Goal: Task Accomplishment & Management: Complete application form

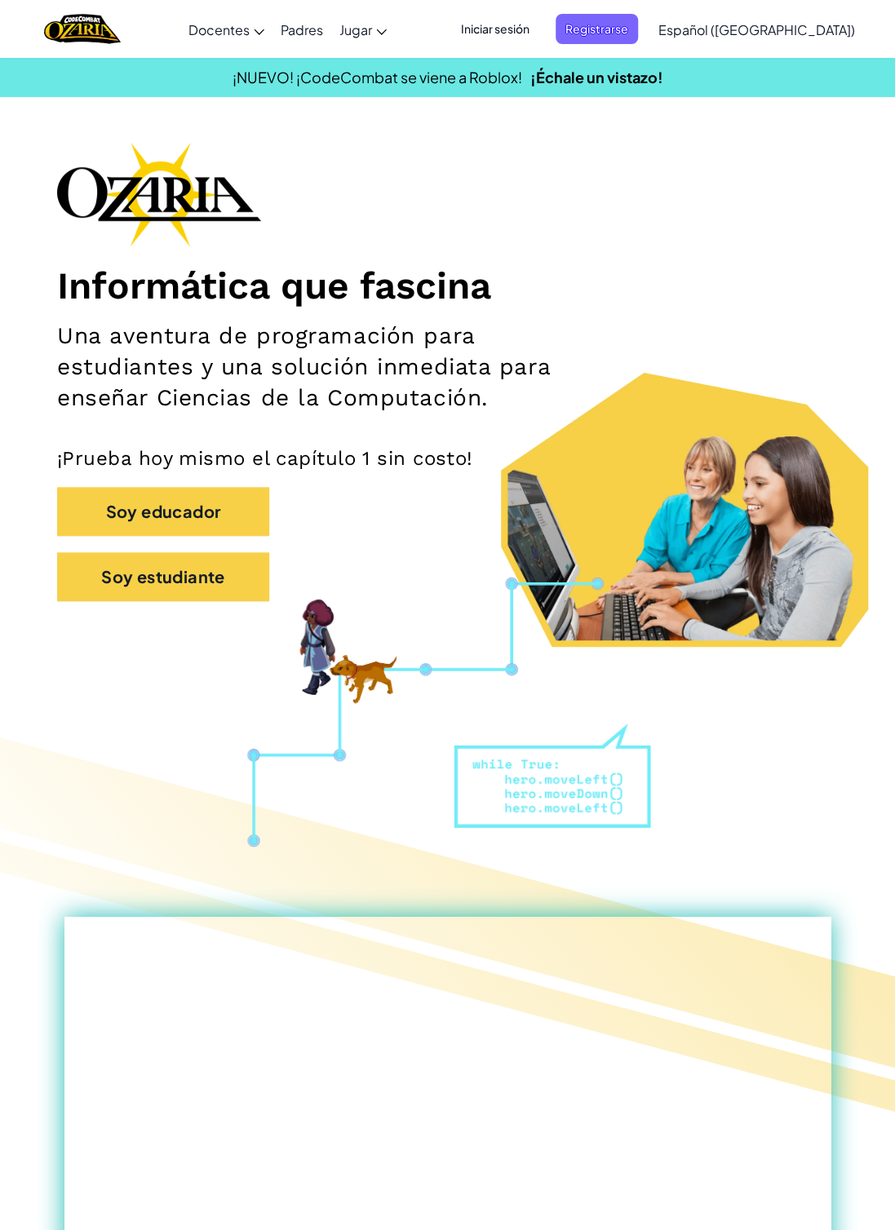
click at [539, 17] on span "Iniciar sesión" at bounding box center [495, 29] width 88 height 30
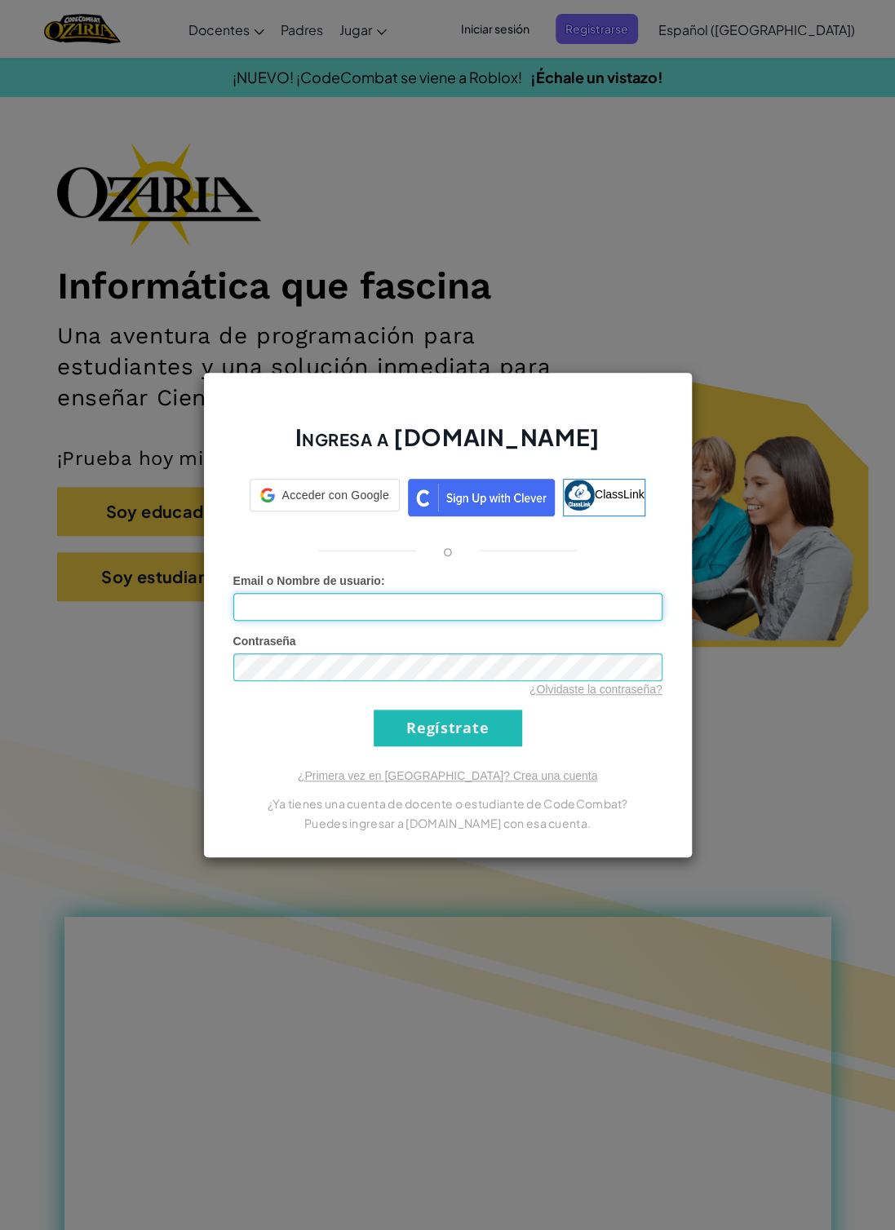
type input "[EMAIL_ADDRESS][DOMAIN_NAME]"
click at [710, 533] on div "Ingresa a [DOMAIN_NAME] ClassLink o Error desconocido. Email o Nombre de usuari…" at bounding box center [447, 615] width 895 height 1230
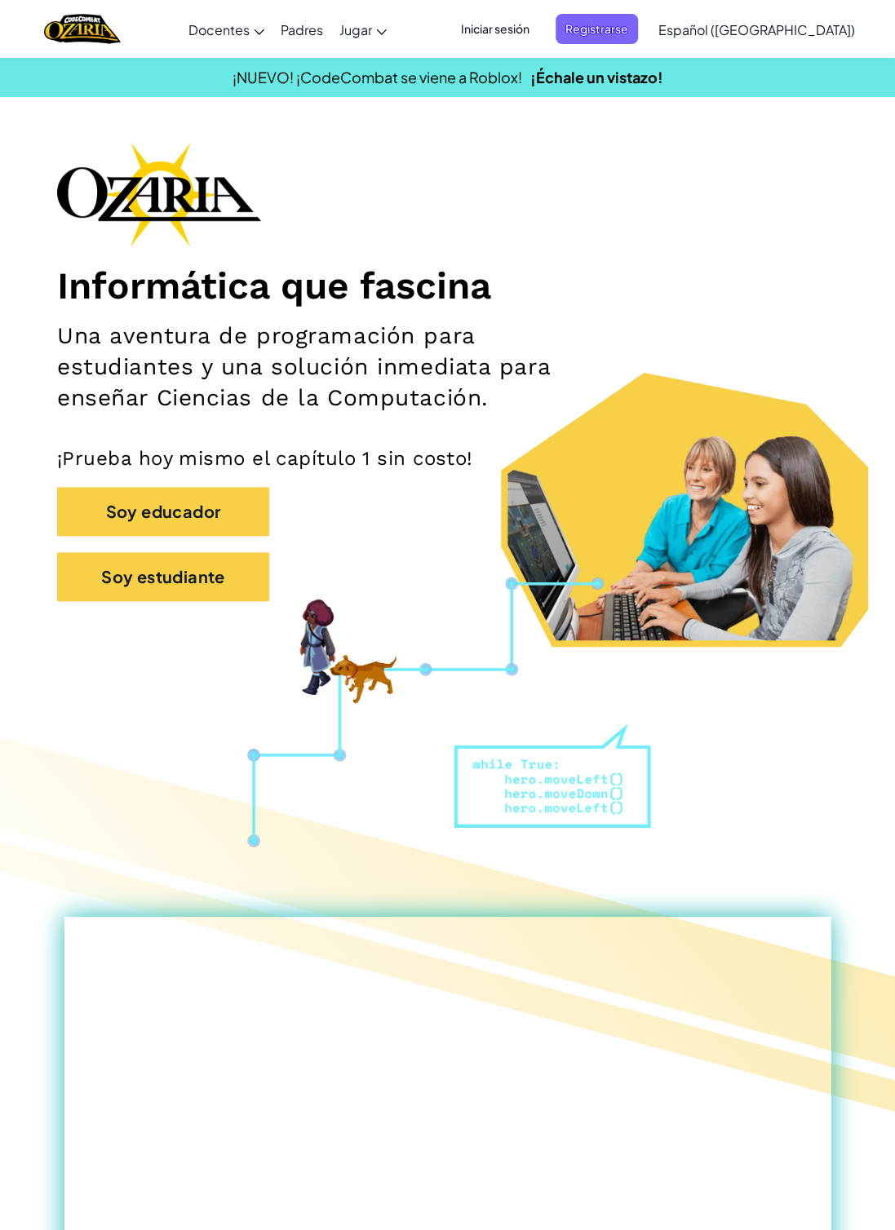
click at [638, 28] on span "Registrarse" at bounding box center [597, 29] width 82 height 30
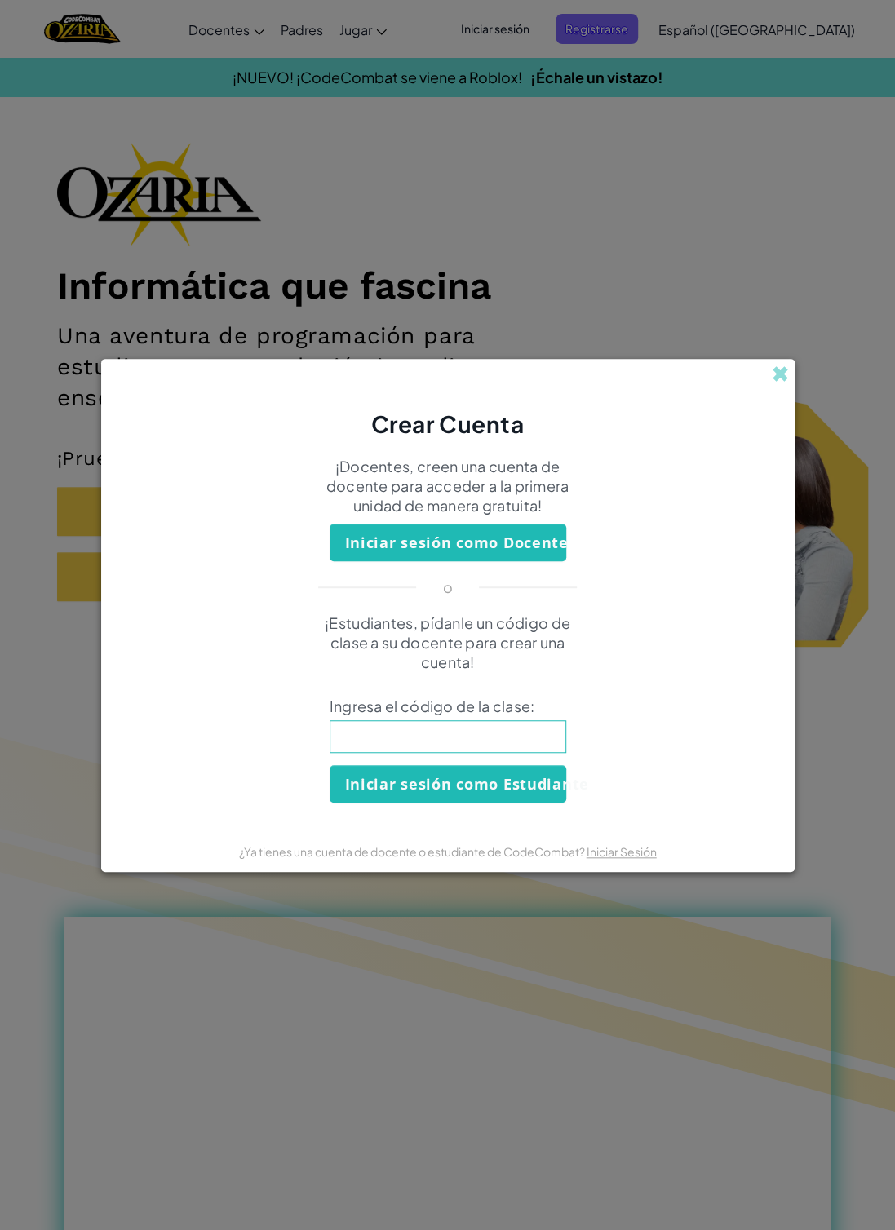
click at [569, 188] on div "Crear Cuenta ¡Docentes, creen una cuenta de docente para acceder a la primera u…" at bounding box center [447, 615] width 895 height 1230
click at [522, 31] on div "Crear Cuenta ¡Docentes, creen una cuenta de docente para acceder a la primera u…" at bounding box center [447, 615] width 895 height 1230
click at [528, 900] on div "Crear Cuenta ¡Docentes, creen una cuenta de docente para acceder a la primera u…" at bounding box center [447, 615] width 895 height 1230
click at [582, 974] on div "Crear Cuenta ¡Docentes, creen una cuenta de docente para acceder a la primera u…" at bounding box center [447, 615] width 895 height 1230
click at [775, 380] on span at bounding box center [780, 373] width 17 height 17
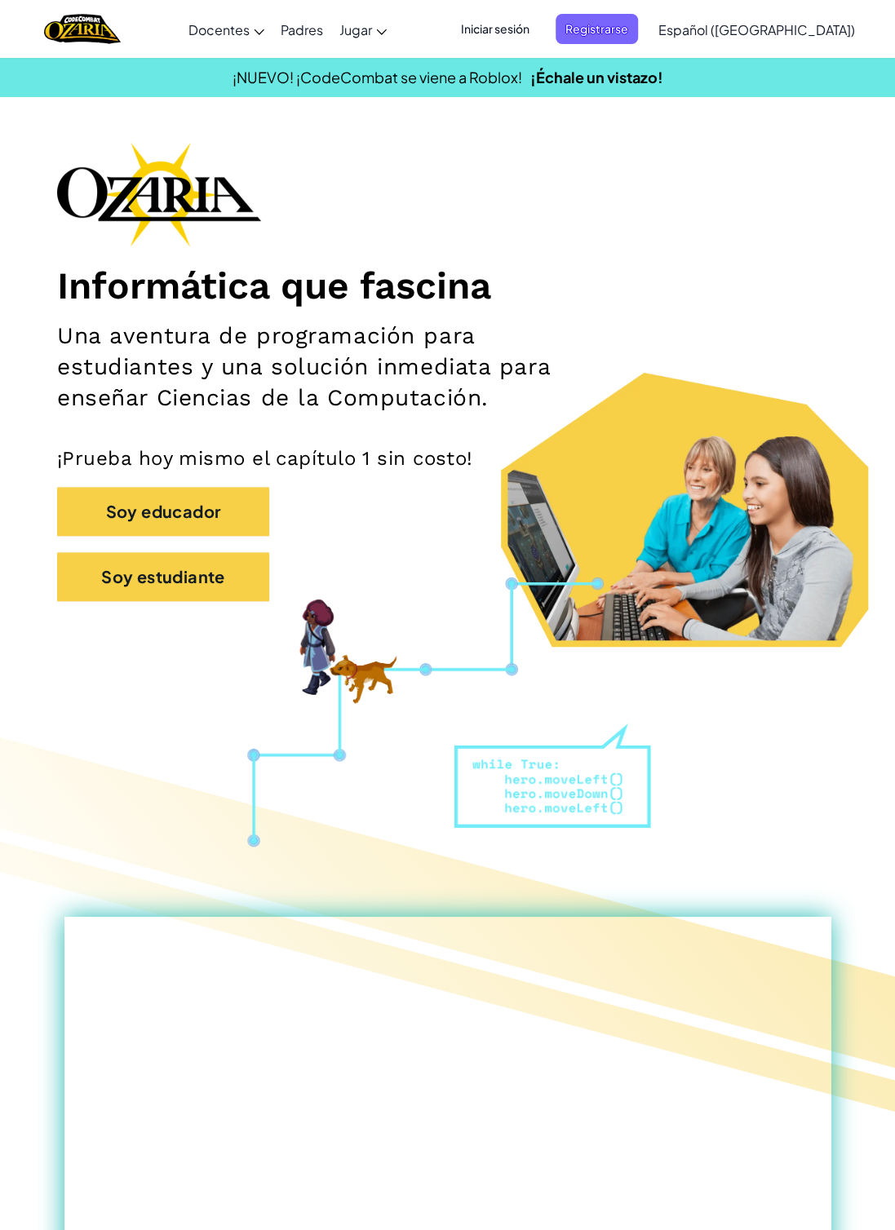
click at [537, 15] on span "Iniciar sesión" at bounding box center [495, 29] width 88 height 30
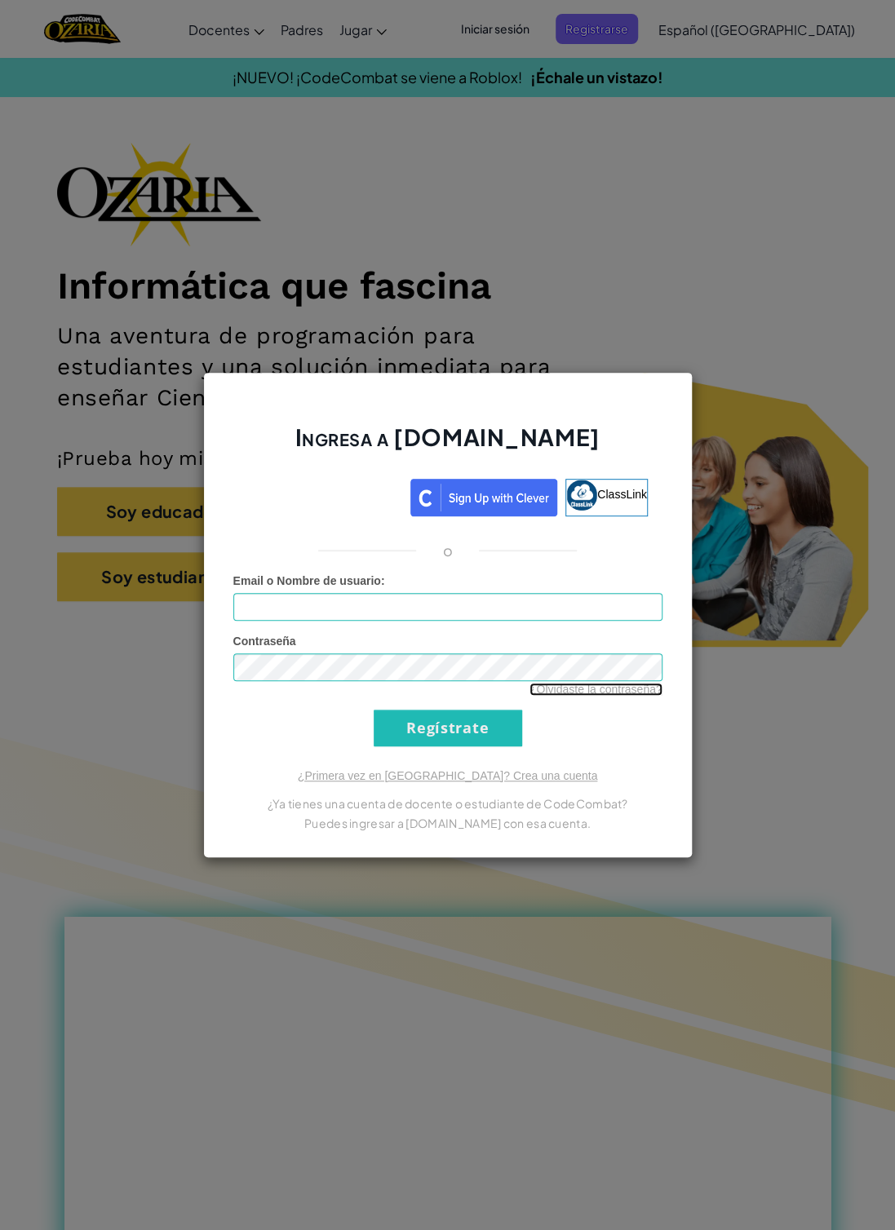
click at [609, 689] on link "¿Olvidaste la contraseña?" at bounding box center [595, 689] width 133 height 13
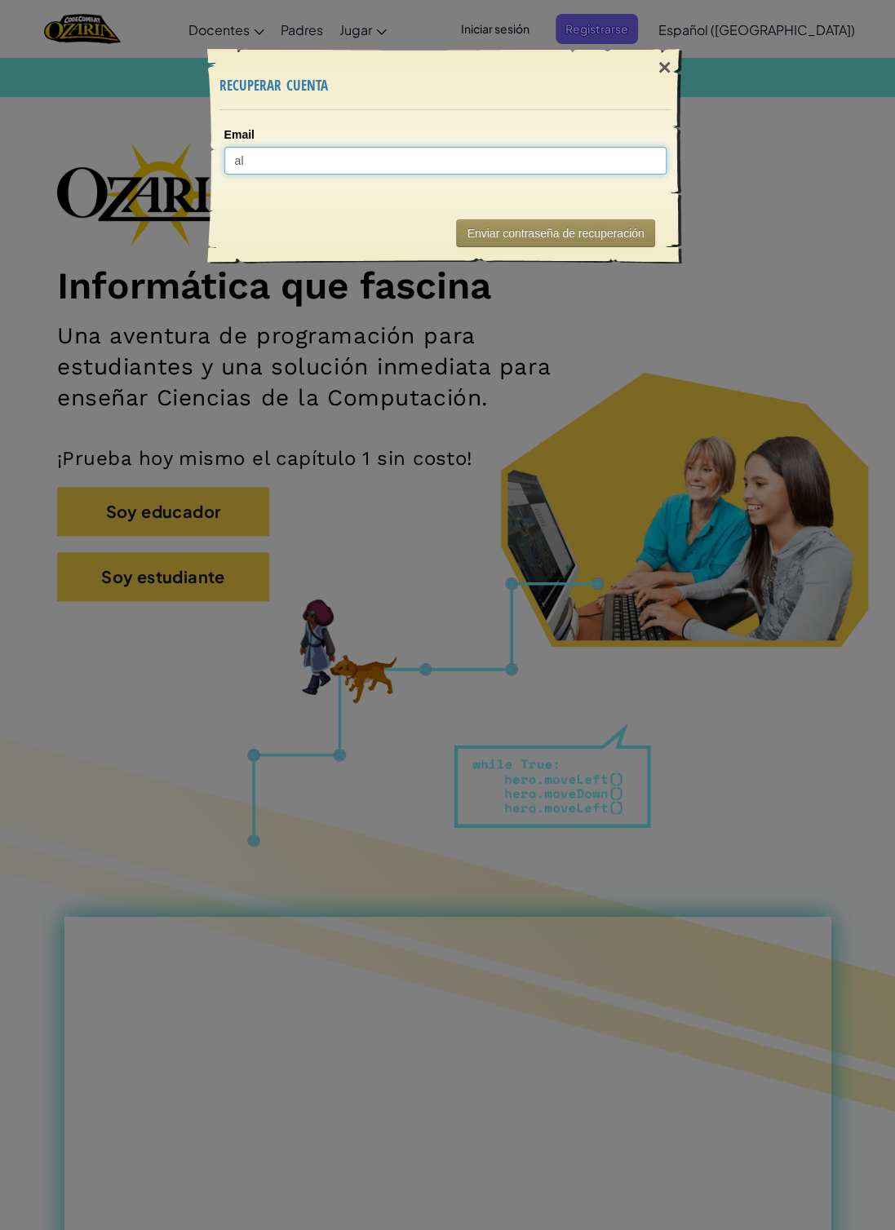
type input "al0"
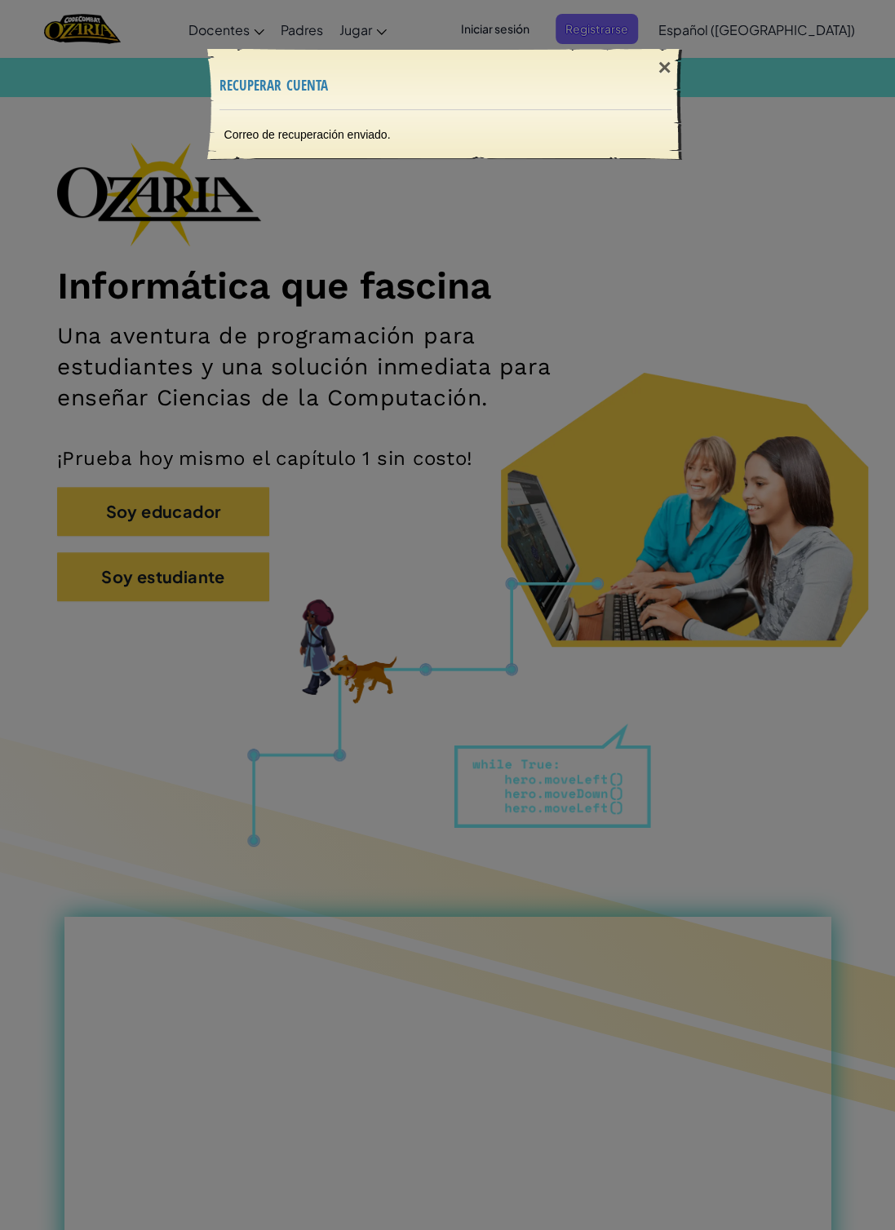
click at [659, 46] on div "×" at bounding box center [664, 67] width 38 height 47
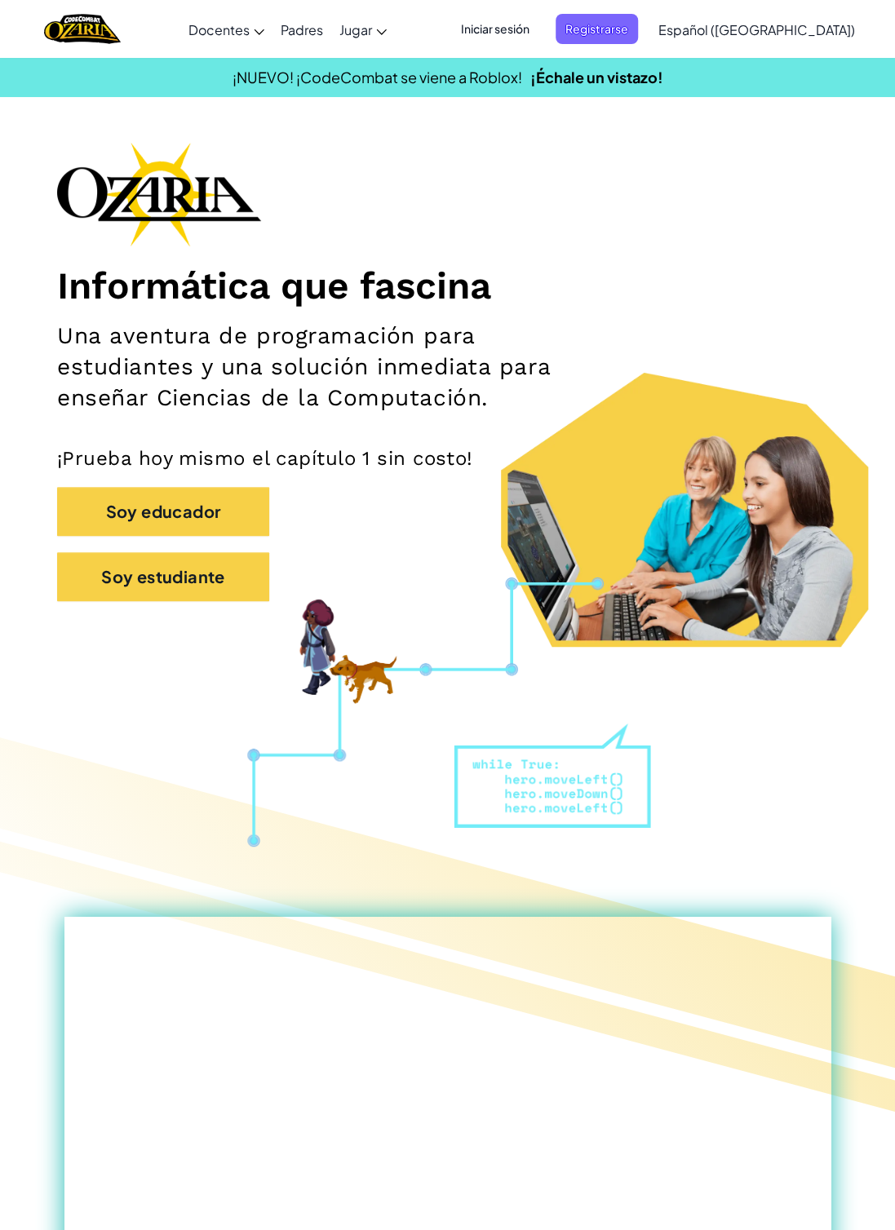
click at [539, 17] on span "Iniciar sesión" at bounding box center [495, 29] width 88 height 30
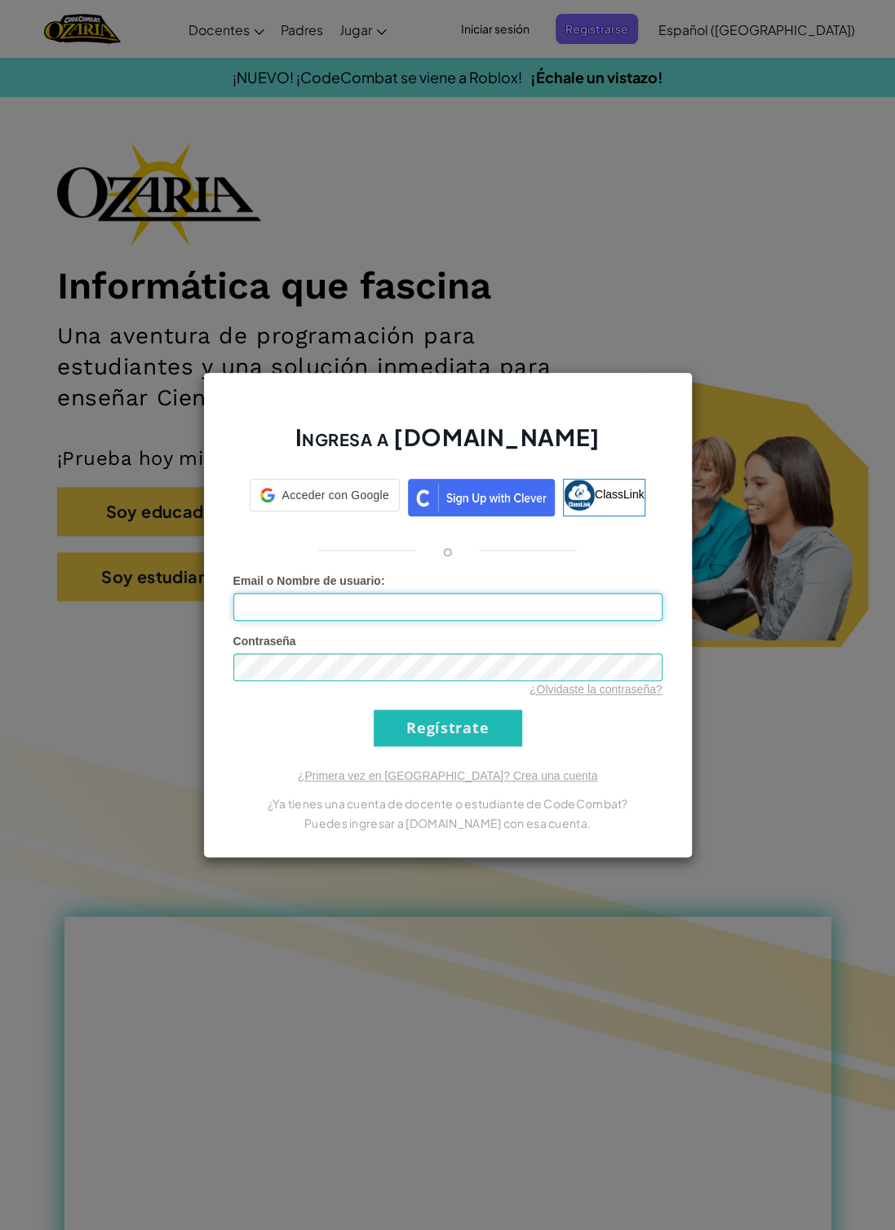
click at [393, 600] on input "Email o Nombre de usuario :" at bounding box center [447, 607] width 429 height 28
type input "[EMAIL_ADDRESS][DOMAIN_NAME]"
click at [479, 733] on input "Regístrate" at bounding box center [448, 728] width 148 height 37
